Goal: Transaction & Acquisition: Purchase product/service

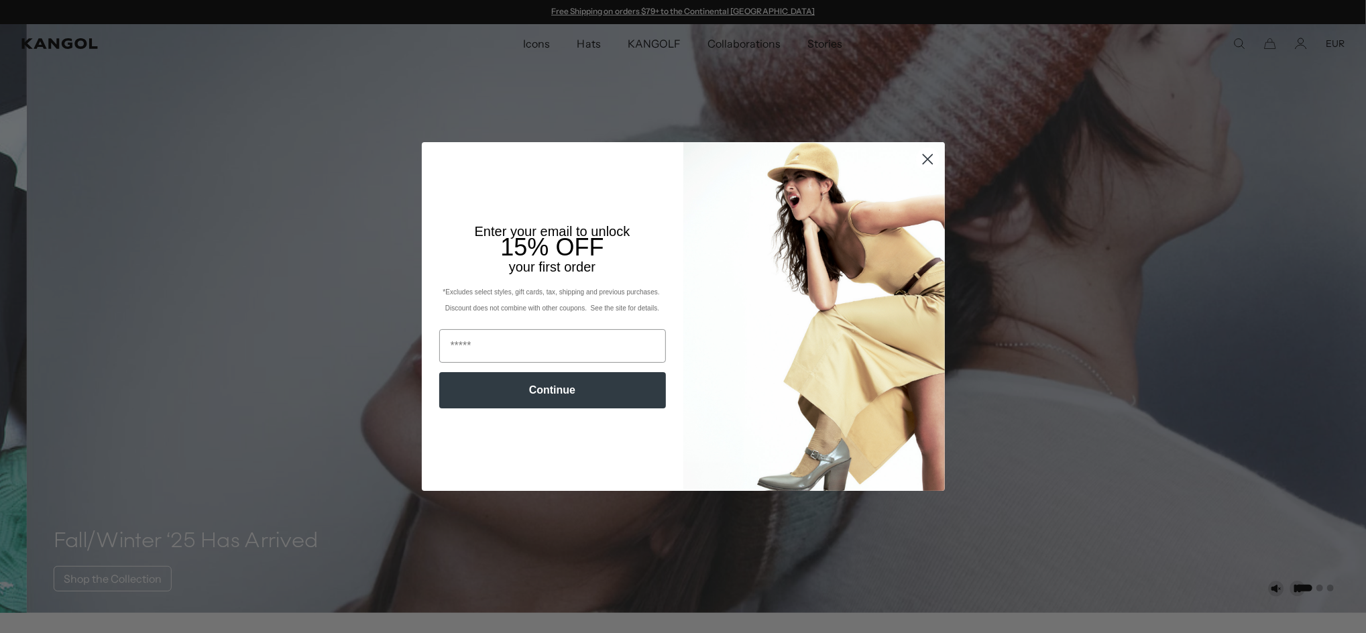
click at [916, 158] on circle "Close dialog" at bounding box center [927, 159] width 22 height 22
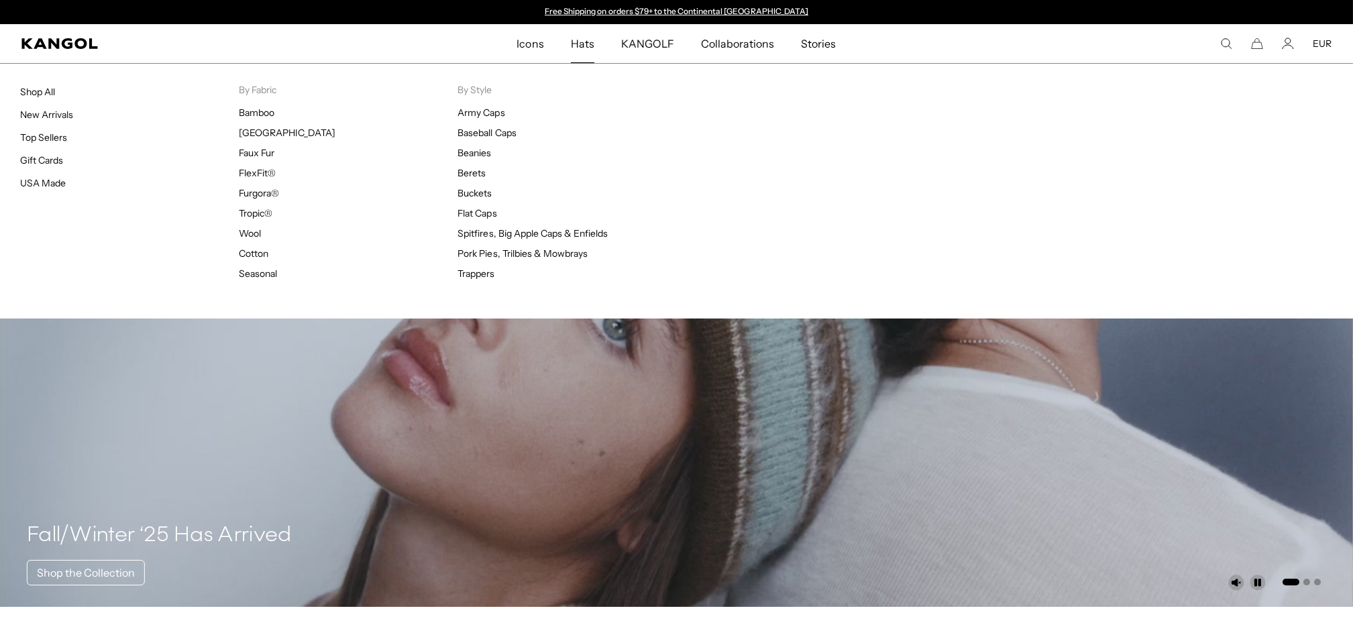
click at [580, 40] on span "Hats" at bounding box center [582, 43] width 23 height 39
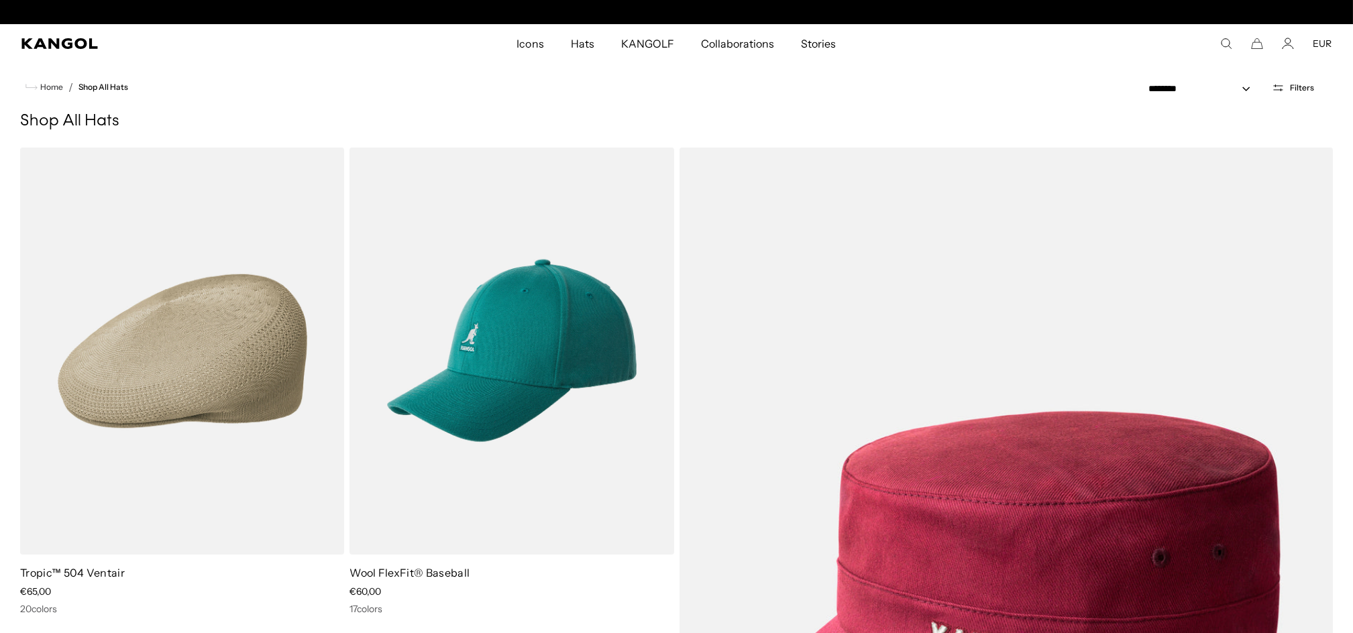
scroll to position [0, 276]
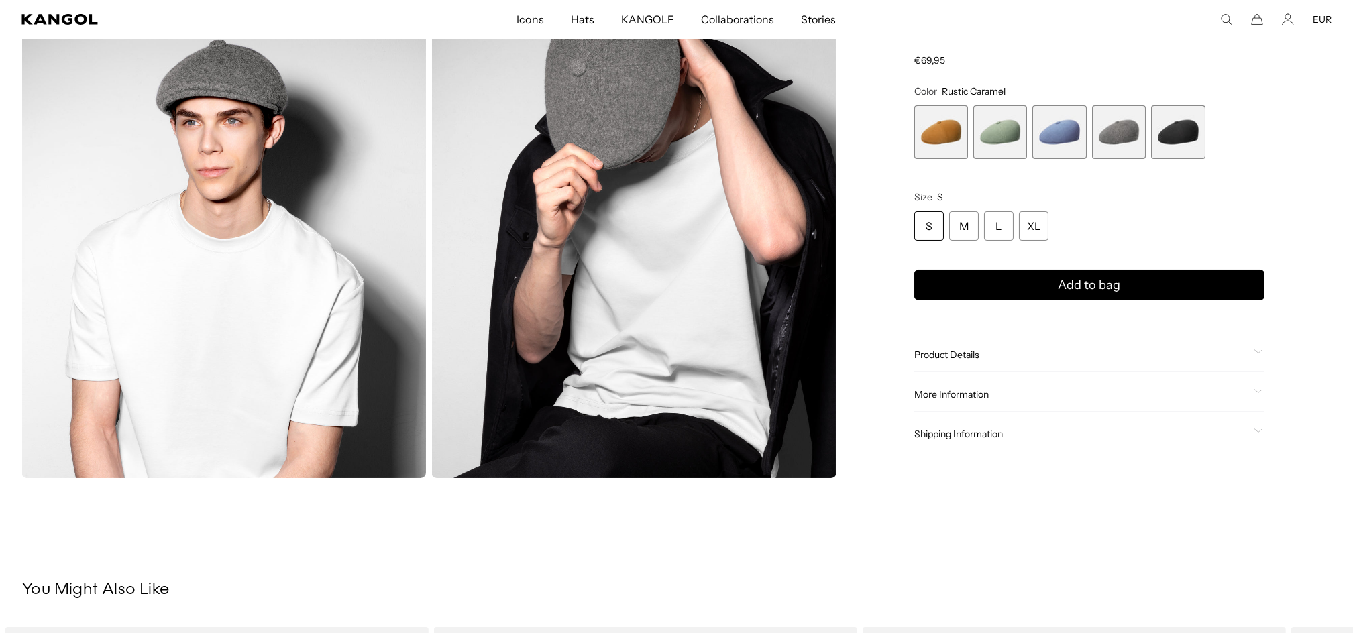
scroll to position [0, 276]
click at [929, 349] on span "Product Details" at bounding box center [1081, 355] width 334 height 12
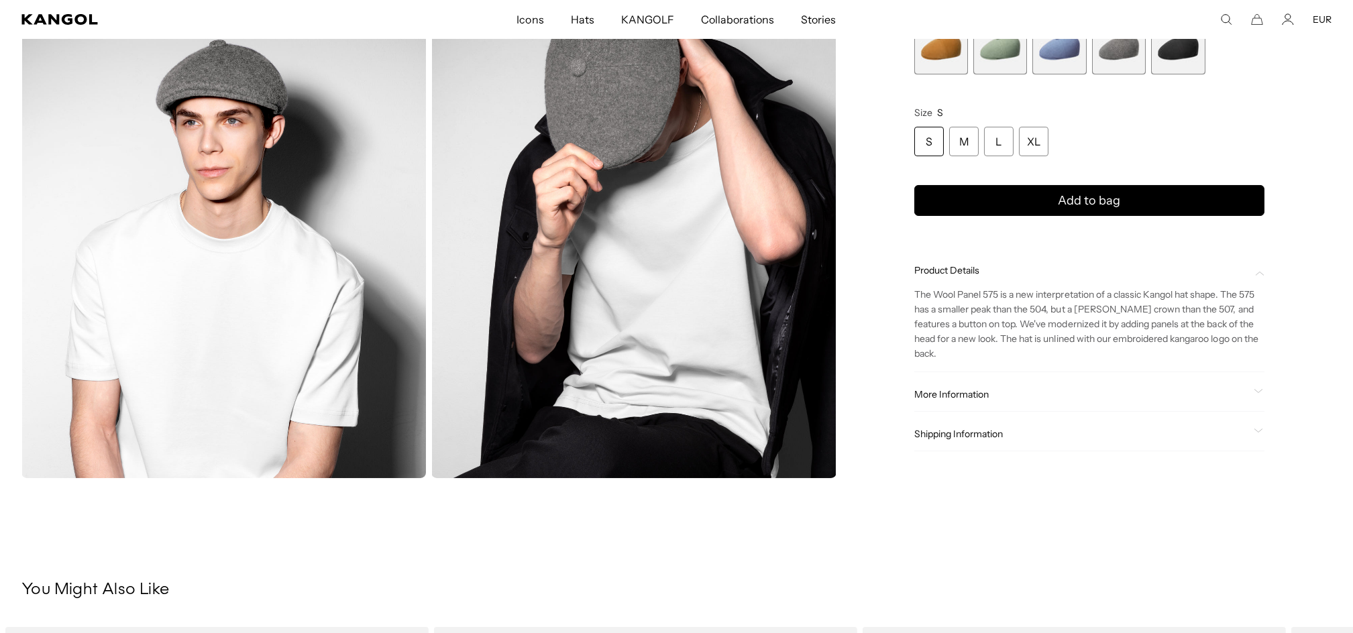
click at [930, 376] on div "Product Details The Wool Panel 575 is a new interpretation of a classic Kangol …" at bounding box center [1089, 352] width 350 height 198
click at [937, 397] on span "More Information" at bounding box center [1081, 394] width 334 height 12
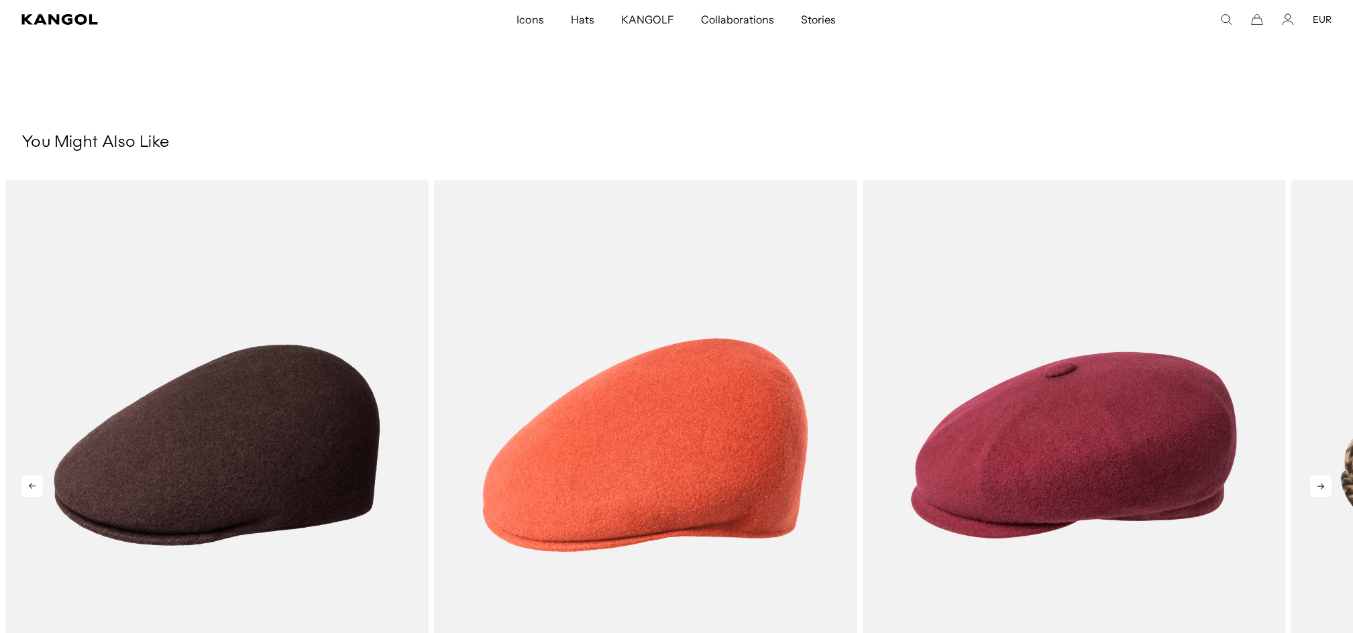
scroll to position [0, 0]
click at [1323, 488] on icon at bounding box center [1320, 485] width 21 height 21
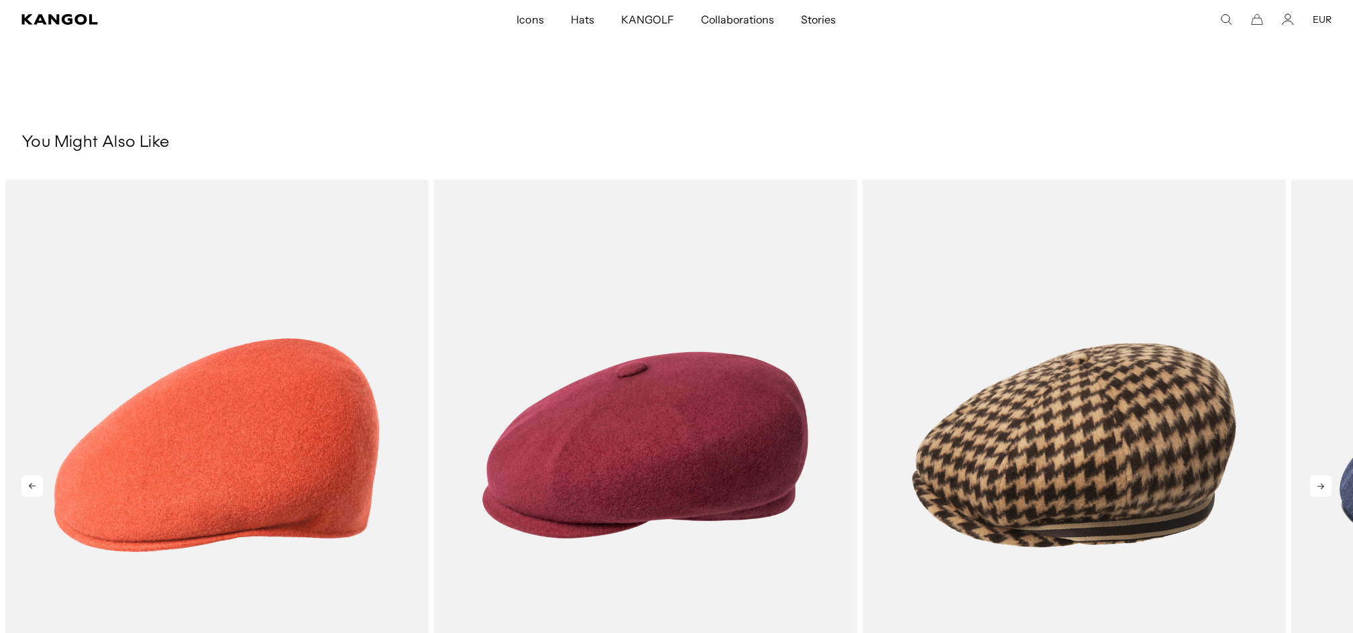
click at [1316, 488] on icon at bounding box center [1320, 485] width 21 height 21
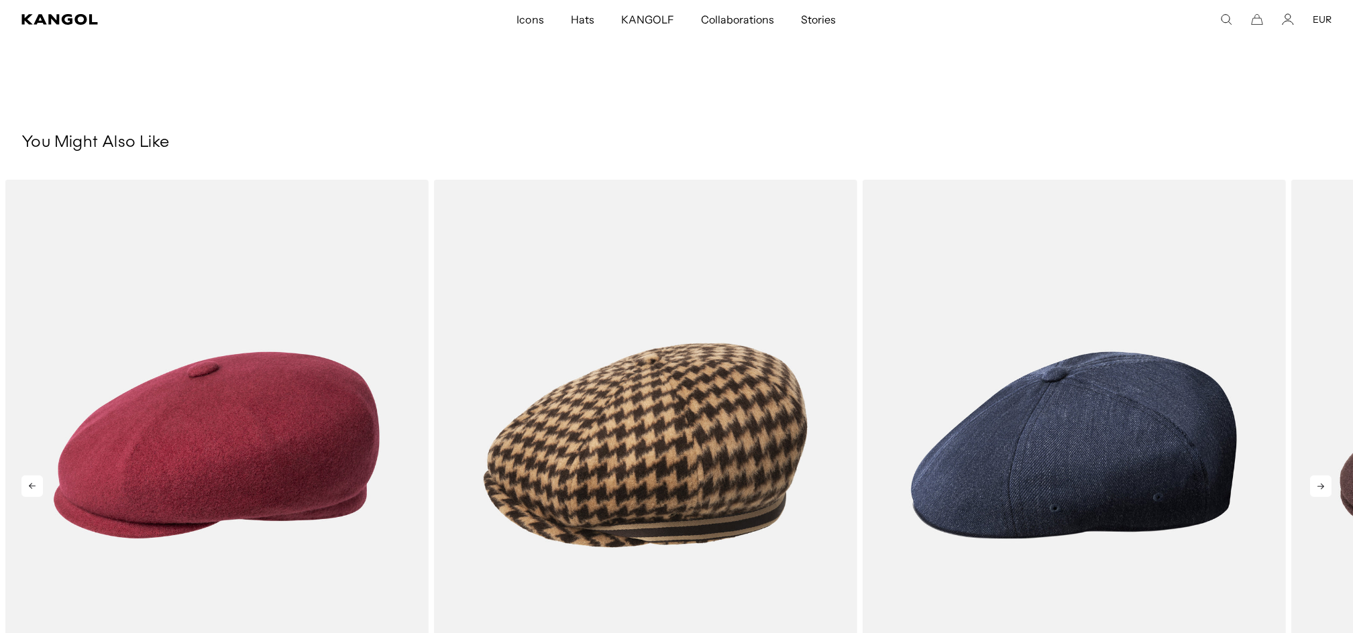
click at [1316, 487] on icon at bounding box center [1320, 485] width 21 height 21
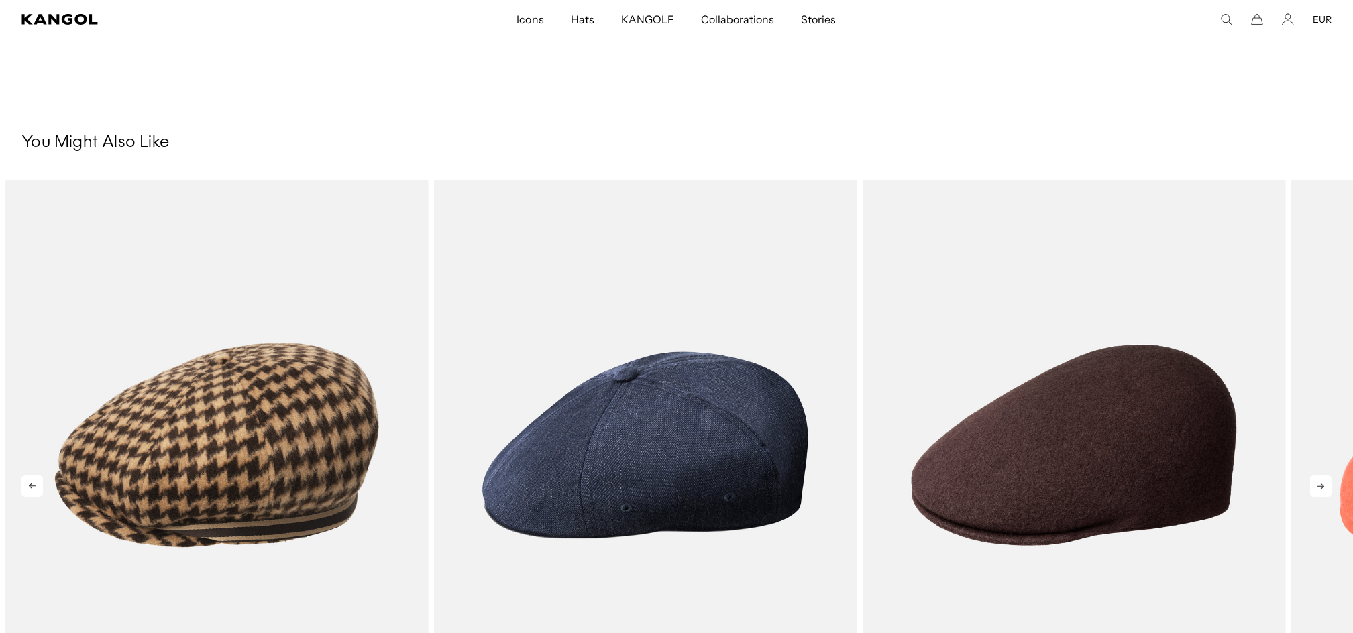
click at [1316, 486] on icon at bounding box center [1320, 485] width 21 height 21
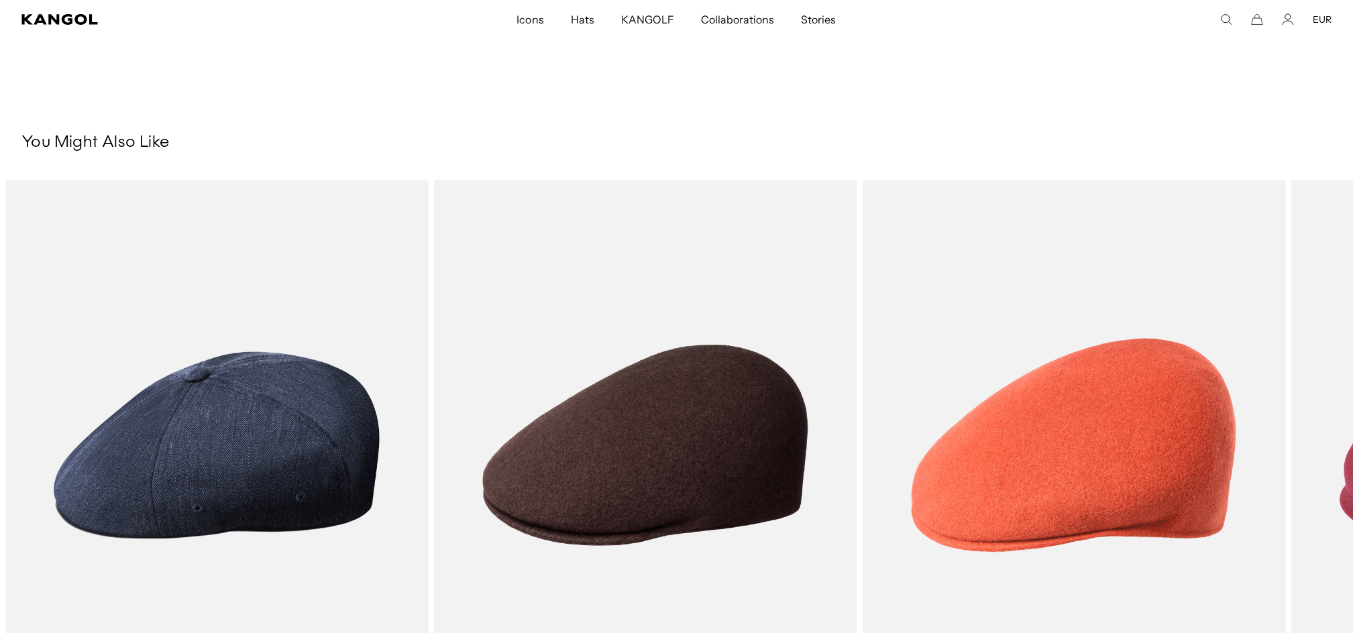
scroll to position [0, 276]
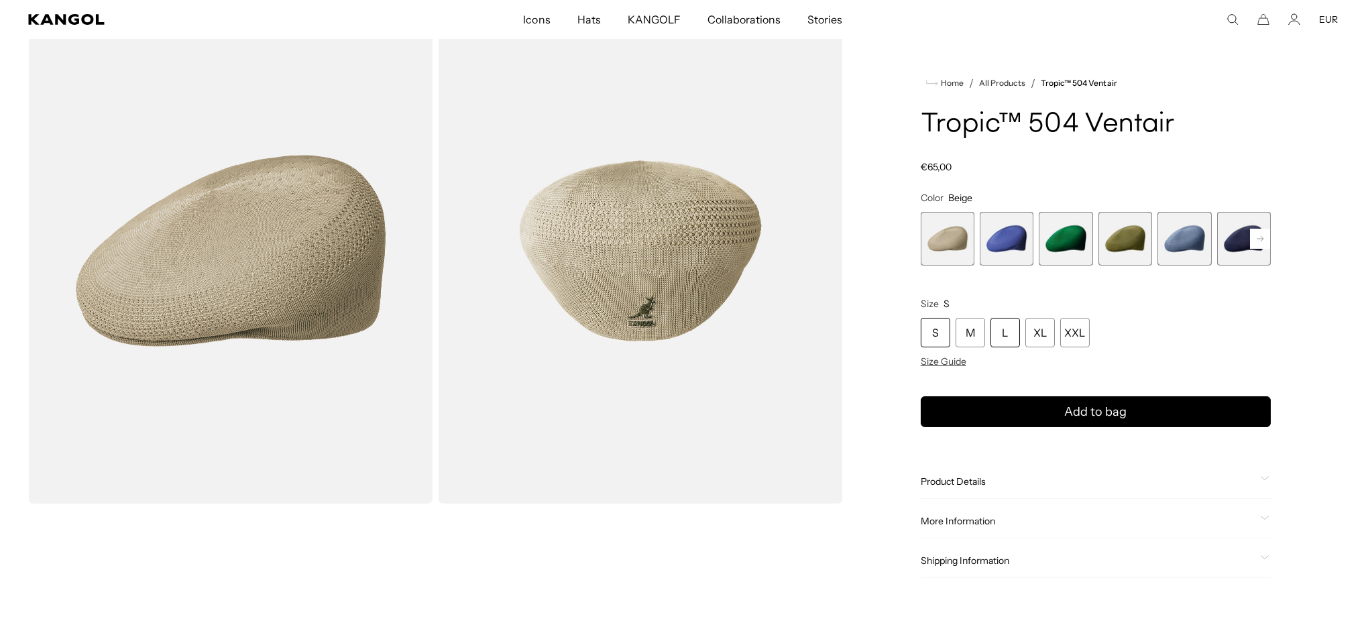
scroll to position [0, 276]
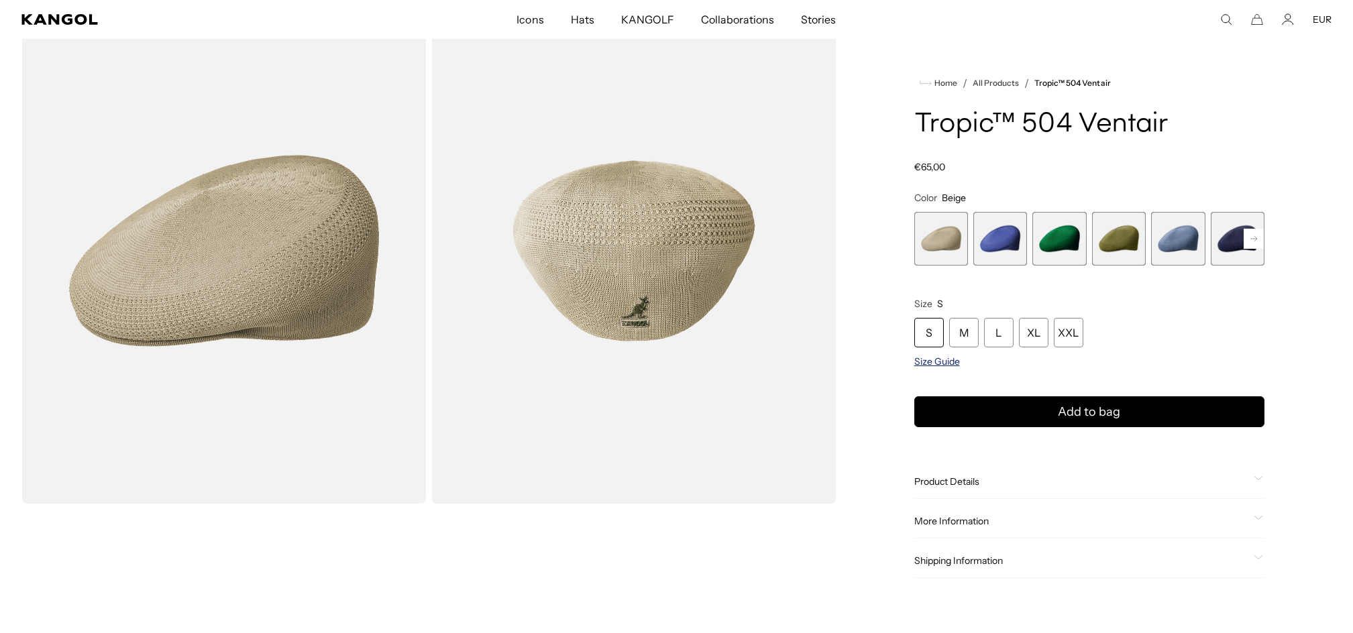
click at [953, 365] on span "Size Guide" at bounding box center [937, 361] width 46 height 12
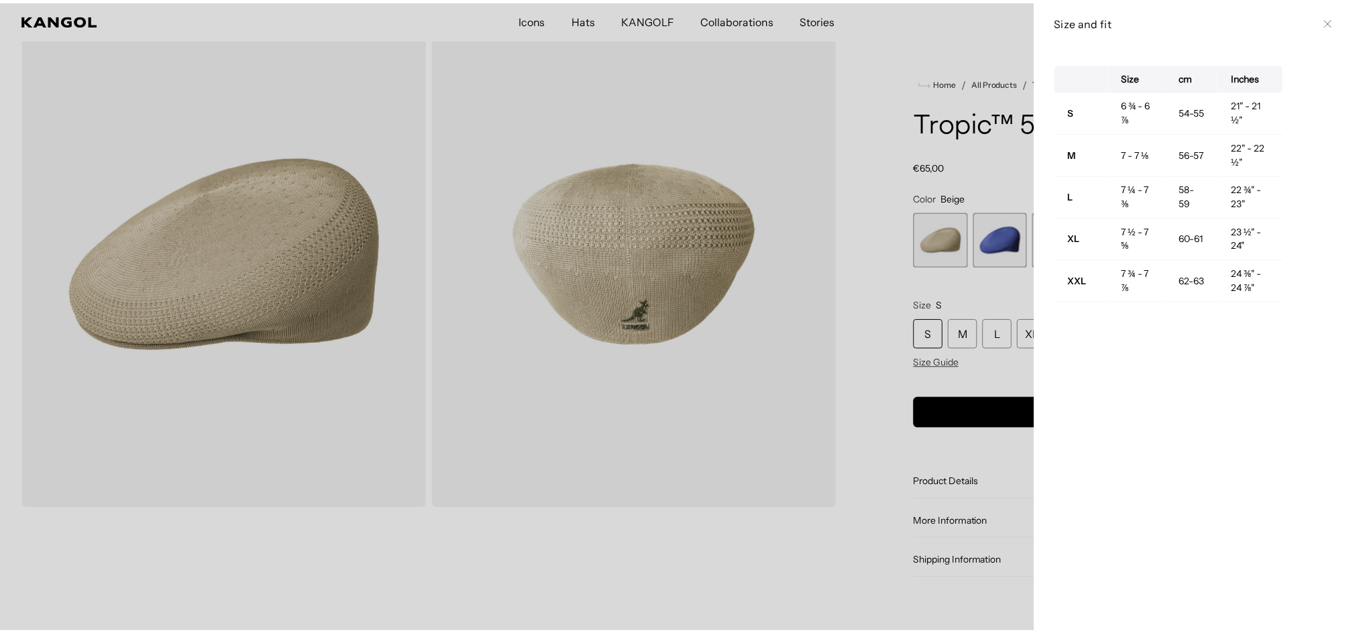
scroll to position [0, 0]
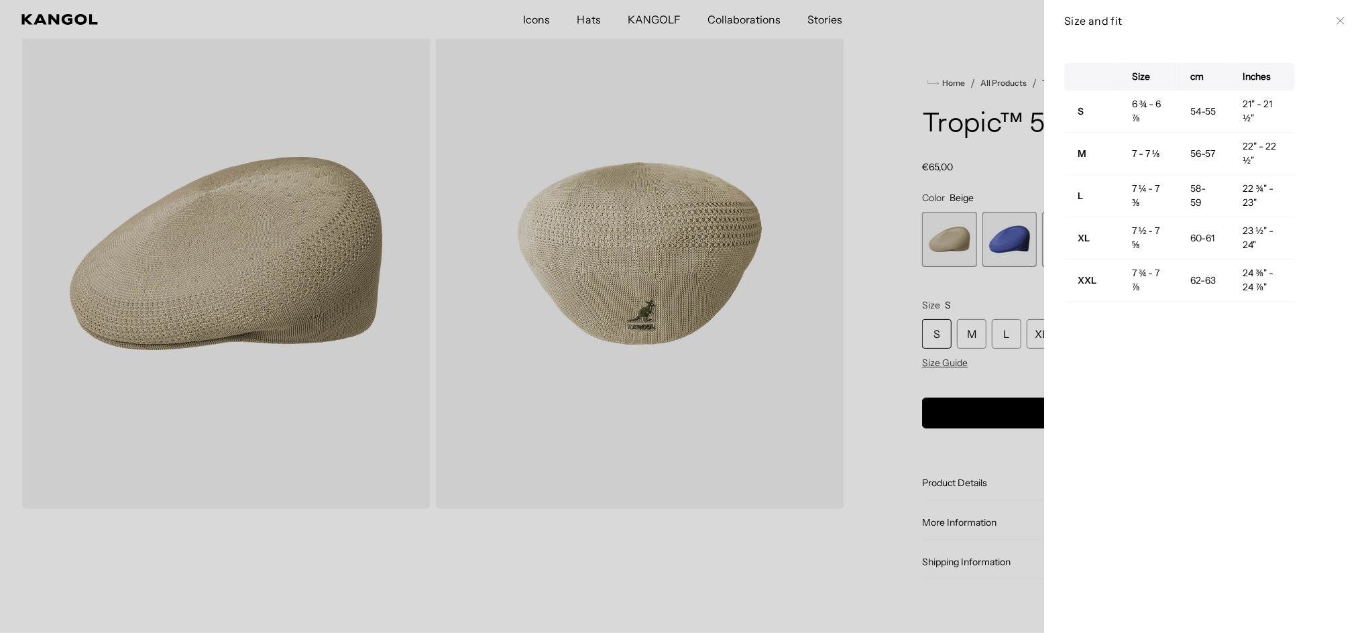
click at [1336, 19] on icon at bounding box center [1339, 20] width 7 height 7
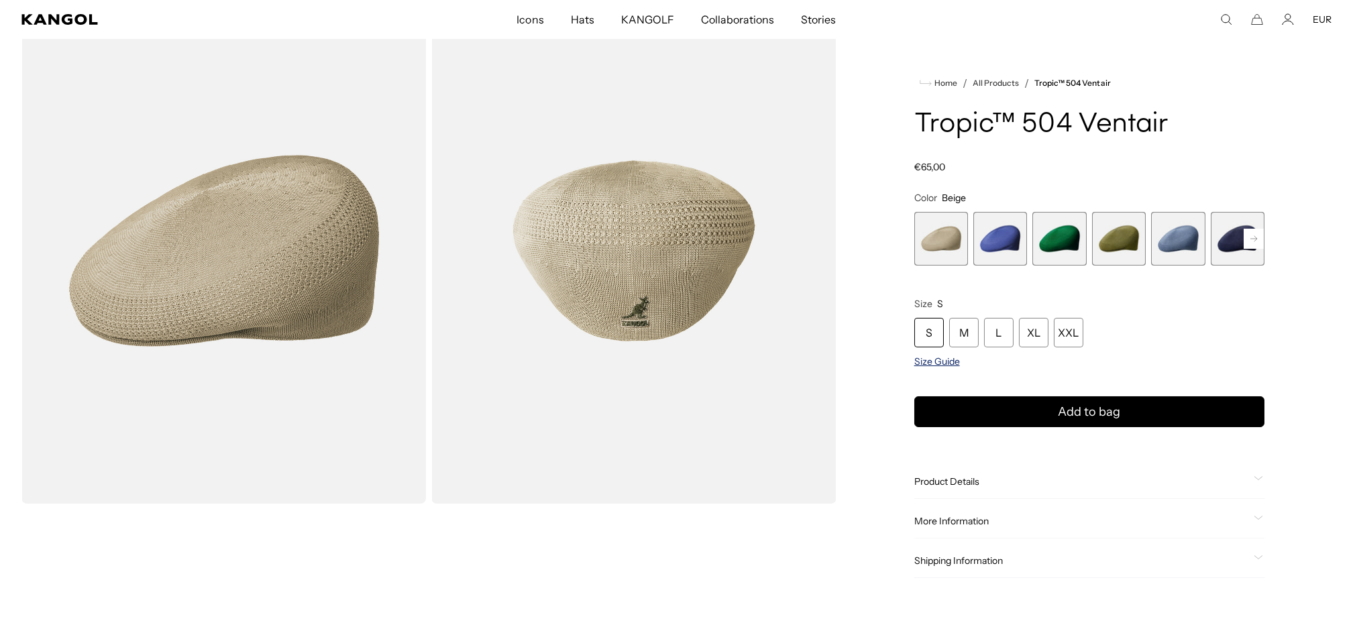
click at [949, 363] on span "Size Guide" at bounding box center [937, 361] width 46 height 12
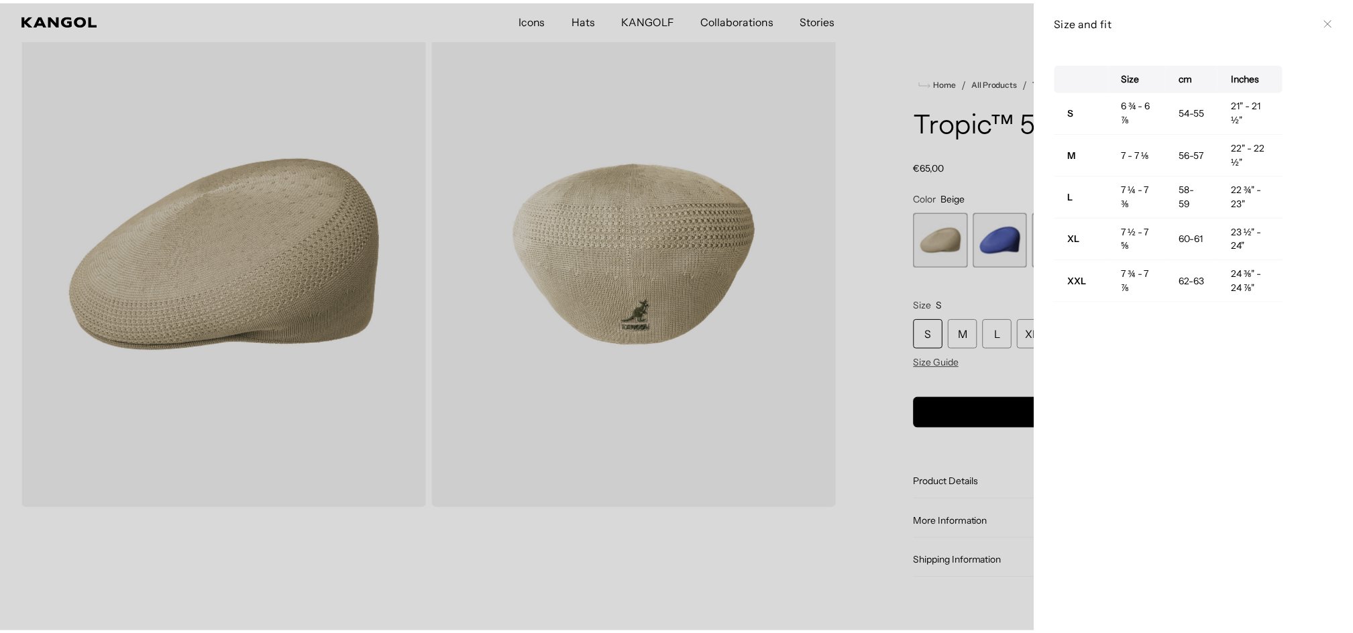
scroll to position [0, 276]
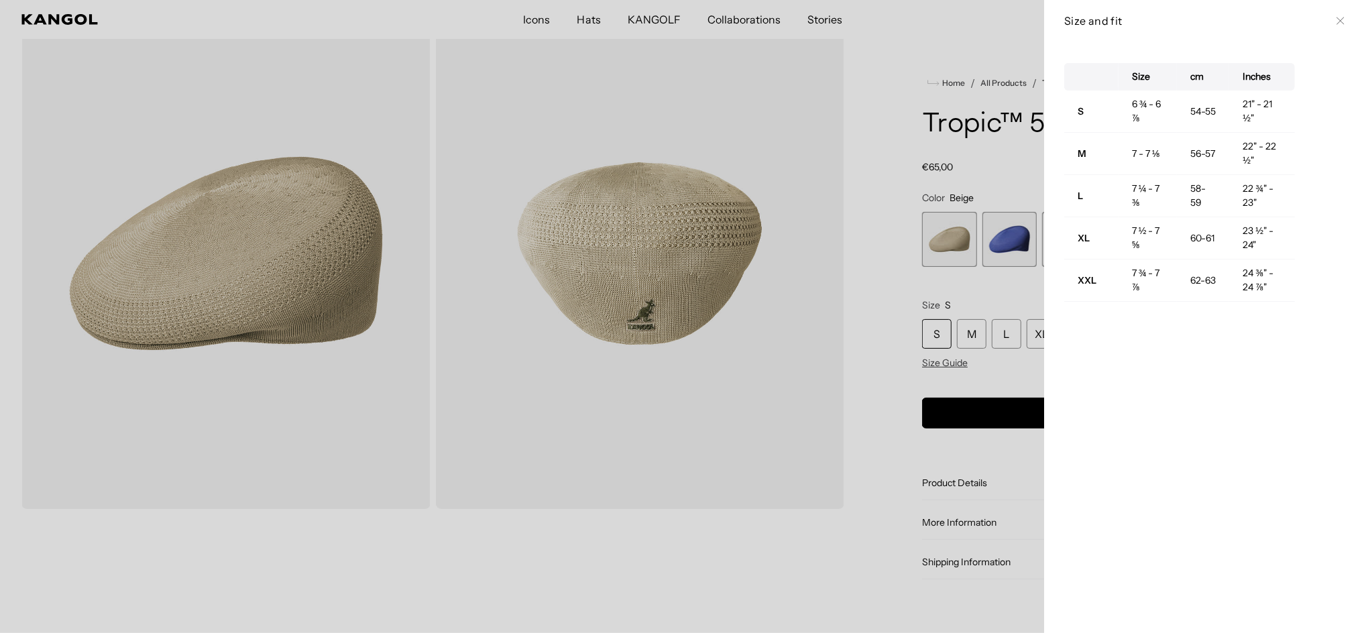
click at [970, 317] on div at bounding box center [683, 316] width 1366 height 633
